Goal: Information Seeking & Learning: Compare options

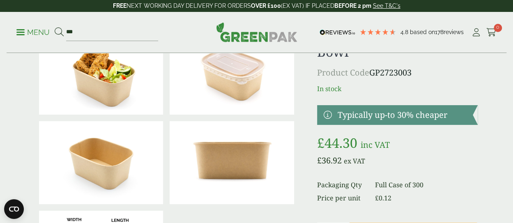
scroll to position [41, 0]
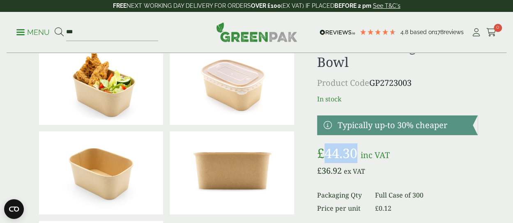
drag, startPoint x: 325, startPoint y: 155, endPoint x: 358, endPoint y: 155, distance: 33.3
click at [358, 155] on span "£ 44.30" at bounding box center [339, 153] width 44 height 18
copy bdi "44.30"
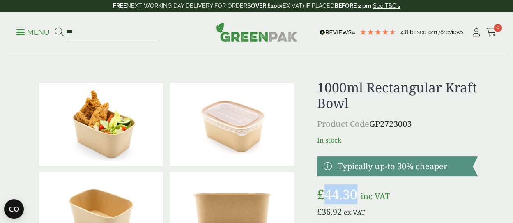
click at [118, 31] on input "***" at bounding box center [112, 32] width 92 height 17
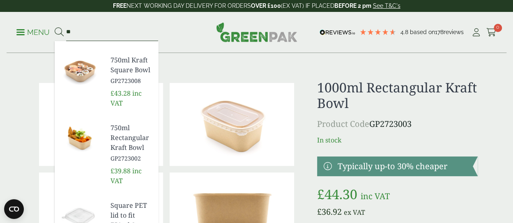
type input "*"
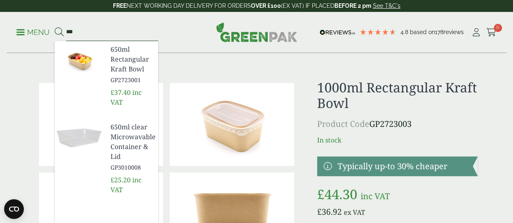
type input "***"
click at [117, 68] on span "650ml Rectangular Kraft Bowl" at bounding box center [131, 59] width 41 height 30
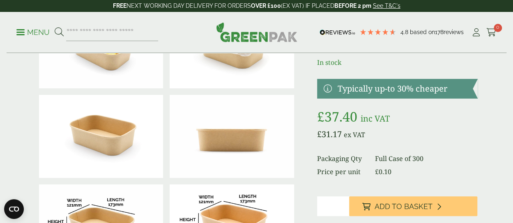
scroll to position [82, 0]
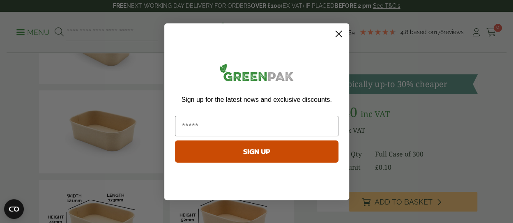
click at [335, 35] on circle "Close dialog" at bounding box center [339, 34] width 14 height 14
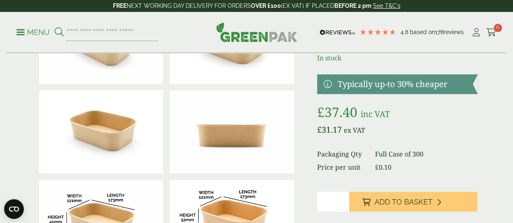
scroll to position [41, 0]
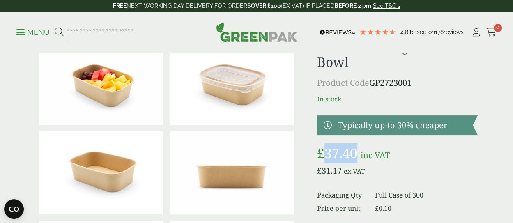
drag, startPoint x: 324, startPoint y: 153, endPoint x: 355, endPoint y: 151, distance: 31.7
click at [355, 151] on bdi "£ 37.40" at bounding box center [337, 153] width 40 height 18
copy bdi "37.40"
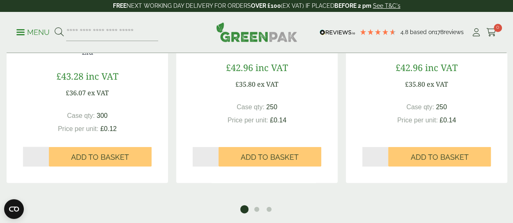
scroll to position [781, 0]
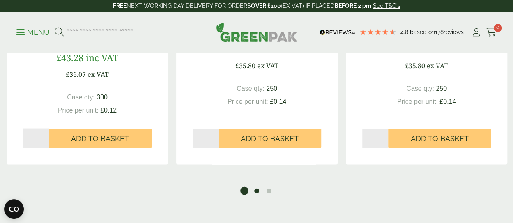
click at [257, 191] on button "2" at bounding box center [257, 191] width 8 height 8
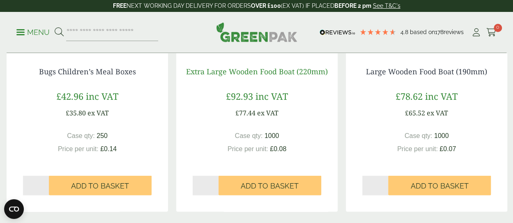
scroll to position [822, 0]
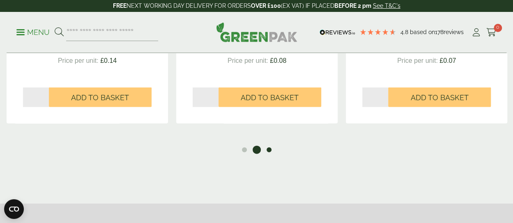
click at [266, 149] on button "3" at bounding box center [269, 150] width 8 height 8
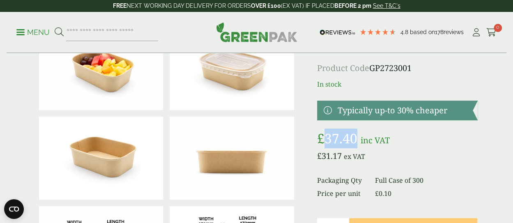
scroll to position [0, 0]
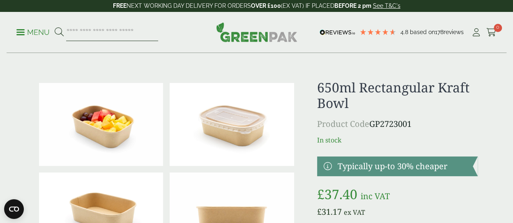
click at [116, 31] on input "search" at bounding box center [112, 32] width 92 height 17
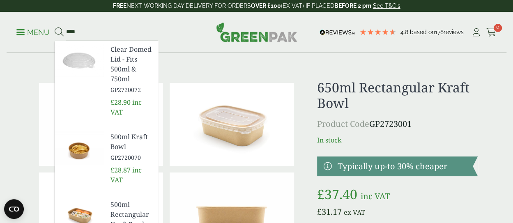
type input "****"
click at [106, 153] on div "500ml Kraft Bowl GP2720070 £28.87 inc VAT" at bounding box center [105, 159] width 100 height 60
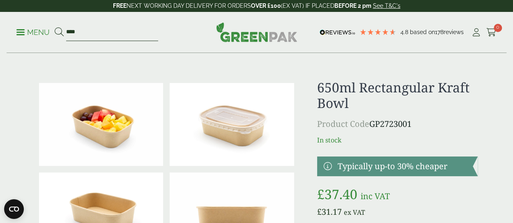
click at [92, 29] on input "****" at bounding box center [112, 32] width 92 height 17
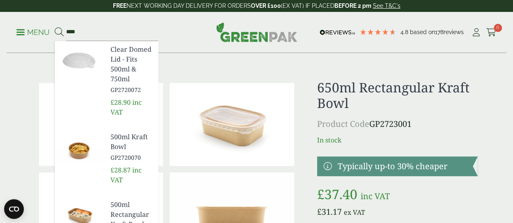
click at [128, 152] on link "500ml Kraft Bowl GP2720070" at bounding box center [131, 147] width 41 height 30
